Goal: Task Accomplishment & Management: Manage account settings

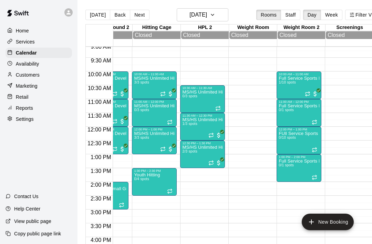
scroll to position [0, 213]
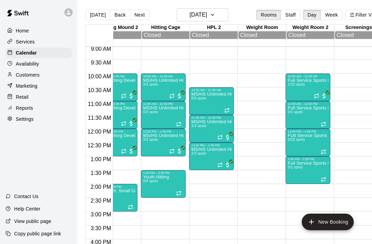
click at [223, 140] on icon "Recurring event" at bounding box center [220, 137] width 6 height 6
click at [224, 162] on img "edit" at bounding box center [225, 159] width 8 height 8
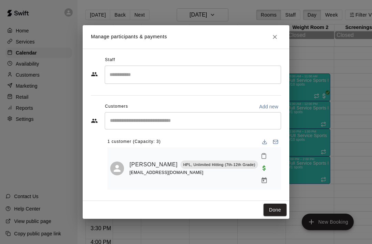
click at [270, 209] on button "Done" at bounding box center [274, 209] width 23 height 13
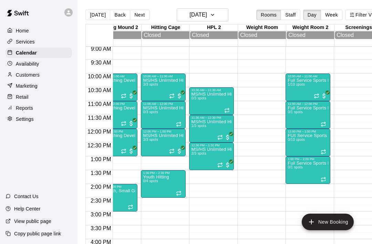
click at [176, 153] on div at bounding box center [176, 150] width 14 height 7
click at [180, 174] on img "edit" at bounding box center [177, 172] width 8 height 8
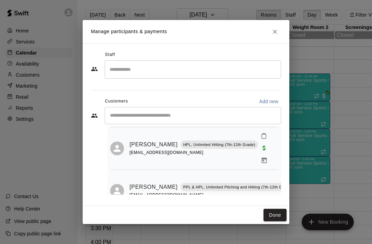
scroll to position [57, 0]
click at [276, 217] on button "Done" at bounding box center [274, 214] width 23 height 13
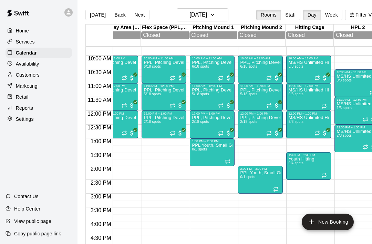
scroll to position [0, 0]
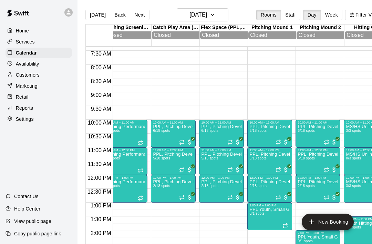
click at [186, 170] on span "All customers have paid" at bounding box center [189, 169] width 7 height 7
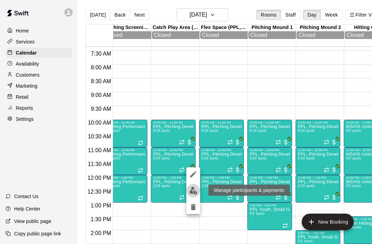
click at [195, 192] on img "edit" at bounding box center [193, 190] width 8 height 8
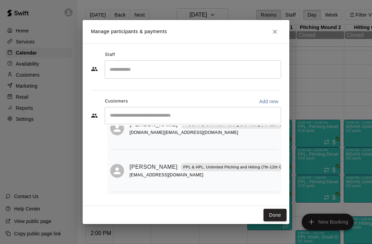
click at [274, 216] on button "Done" at bounding box center [274, 214] width 23 height 13
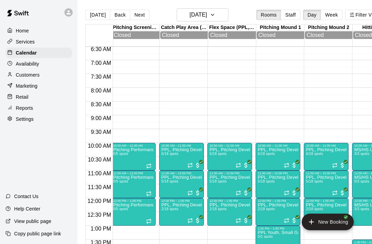
click at [137, 16] on button "Next" at bounding box center [139, 15] width 19 height 10
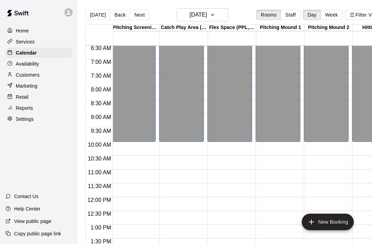
click at [122, 15] on button "Back" at bounding box center [120, 15] width 20 height 10
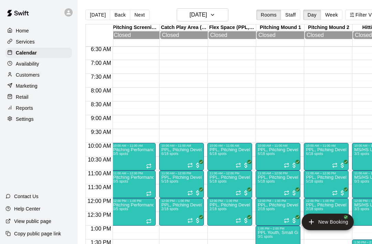
click at [121, 18] on button "Back" at bounding box center [120, 15] width 20 height 10
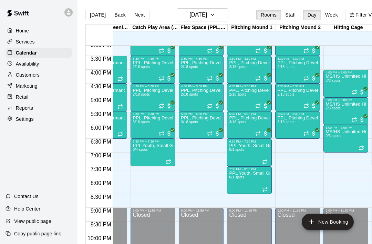
click at [210, 133] on icon "Recurring event" at bounding box center [210, 134] width 6 height 6
click at [214, 157] on img "edit" at bounding box center [214, 154] width 8 height 8
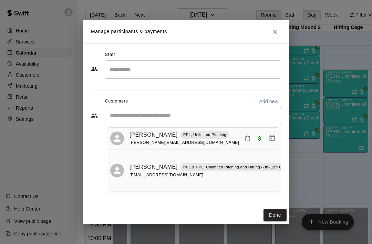
click at [279, 216] on button "Done" at bounding box center [274, 214] width 23 height 13
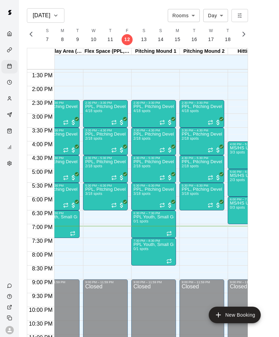
scroll to position [365, 65]
